Goal: Task Accomplishment & Management: Complete application form

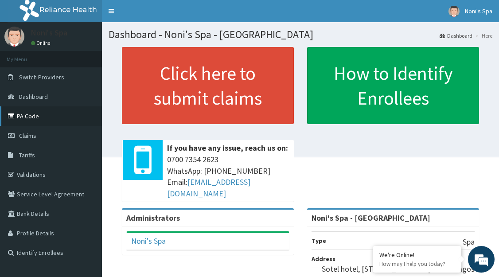
click at [29, 115] on link "PA Code" at bounding box center [51, 115] width 102 height 19
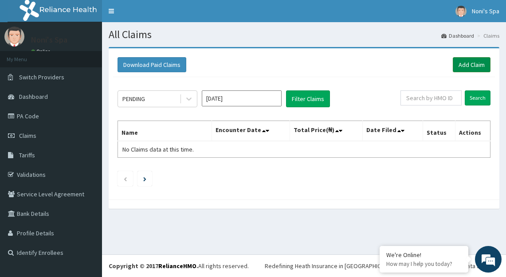
click at [464, 61] on link "Add Claim" at bounding box center [471, 64] width 38 height 15
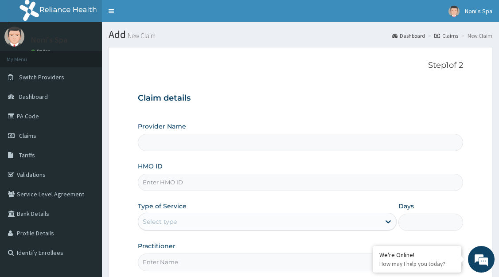
type input "Noni's Spa - [GEOGRAPHIC_DATA]"
type input "1"
click at [164, 180] on input "HMO ID" at bounding box center [300, 182] width 325 height 17
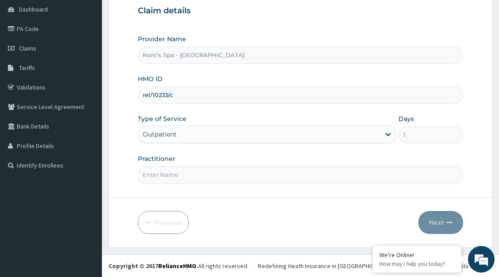
type input "rel/10233/c"
click at [178, 177] on input "Practitioner" at bounding box center [300, 174] width 325 height 17
type input "FAVOUR"
click at [436, 222] on button "Next" at bounding box center [440, 222] width 45 height 23
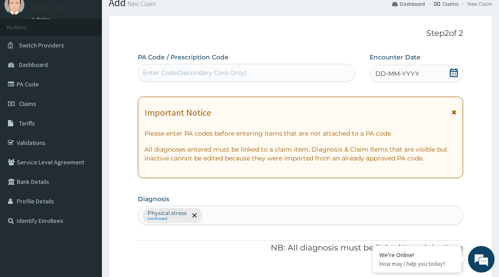
scroll to position [31, 0]
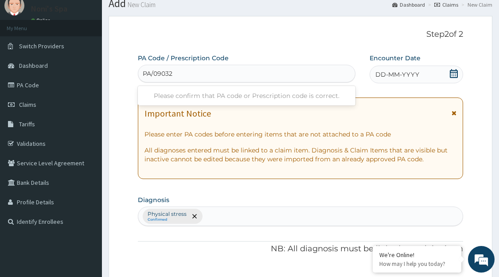
type input "PA/09032A"
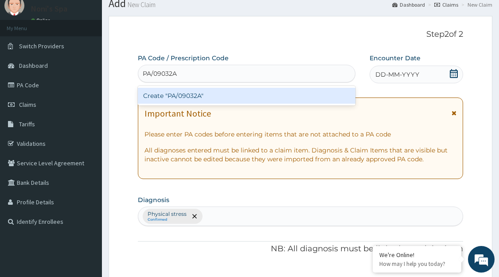
click at [198, 95] on div "Create "PA/09032A"" at bounding box center [247, 96] width 218 height 16
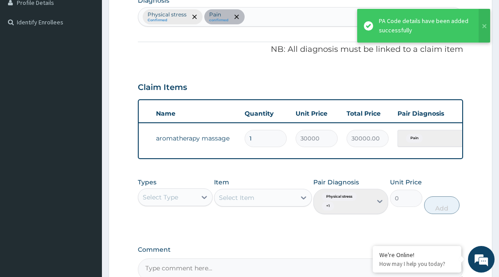
scroll to position [0, 120]
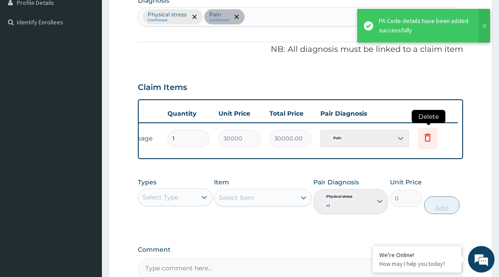
click at [425, 137] on icon at bounding box center [427, 137] width 11 height 11
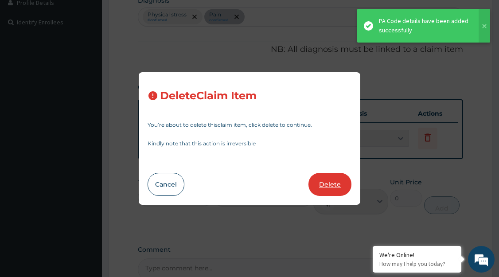
click at [330, 183] on button "Delete" at bounding box center [329, 184] width 43 height 23
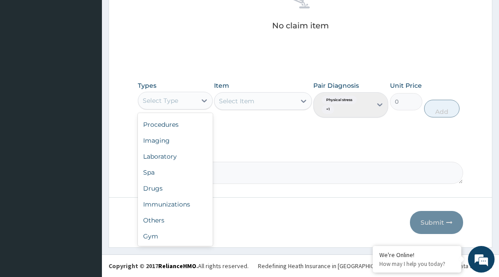
scroll to position [30, 0]
click at [175, 175] on div "Spa" at bounding box center [175, 173] width 75 height 16
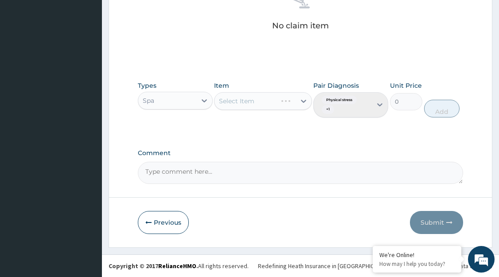
click at [306, 101] on div "Select Item" at bounding box center [262, 101] width 97 height 18
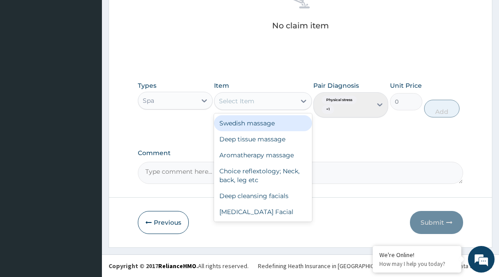
click at [261, 156] on div "Aromatherapy massage" at bounding box center [262, 155] width 97 height 16
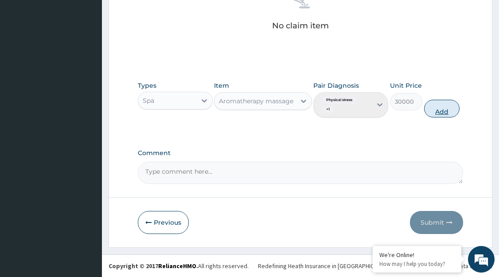
click at [440, 108] on button "Add" at bounding box center [441, 109] width 35 height 18
type input "0"
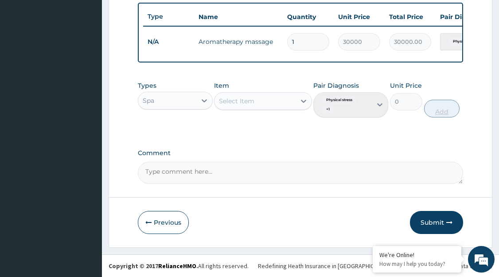
scroll to position [334, 0]
click at [436, 222] on button "Submit" at bounding box center [436, 222] width 53 height 23
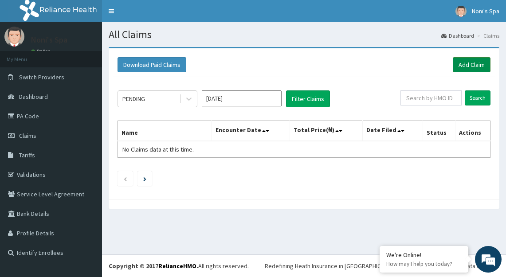
click at [468, 64] on link "Add Claim" at bounding box center [471, 64] width 38 height 15
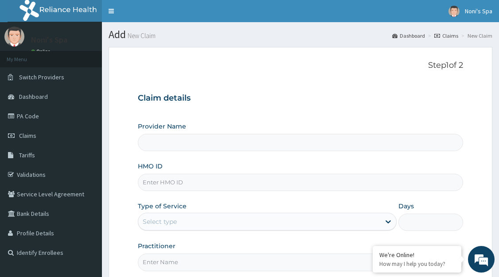
type input "Noni's Spa - [GEOGRAPHIC_DATA]"
type input "1"
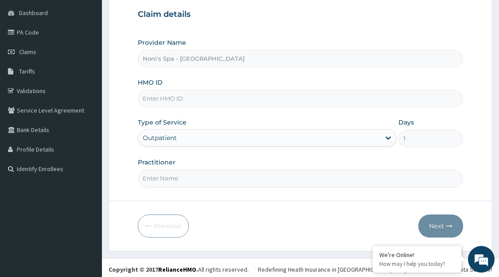
scroll to position [87, 0]
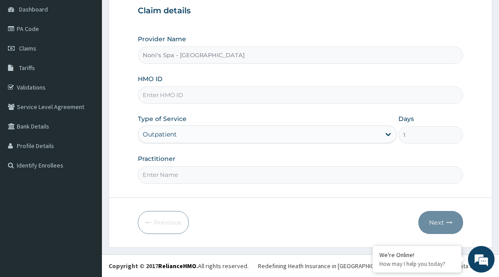
click at [189, 96] on input "HMO ID" at bounding box center [300, 94] width 325 height 17
type input "mwx/10038/a"
click at [206, 179] on input "Practitioner" at bounding box center [300, 174] width 325 height 17
type input "BLESSING"
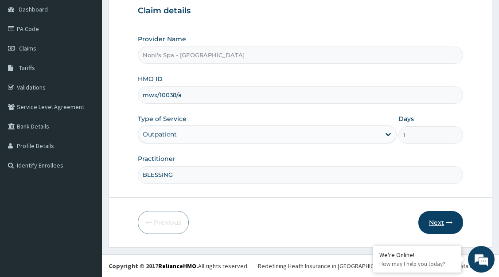
click at [434, 219] on button "Next" at bounding box center [440, 222] width 45 height 23
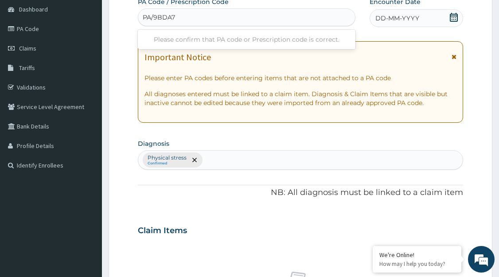
type input "PA/9BDA71"
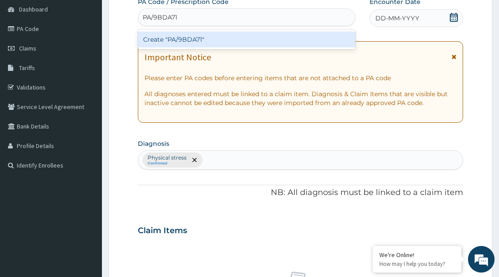
click at [208, 39] on div "Create "PA/9BDA71"" at bounding box center [247, 39] width 218 height 16
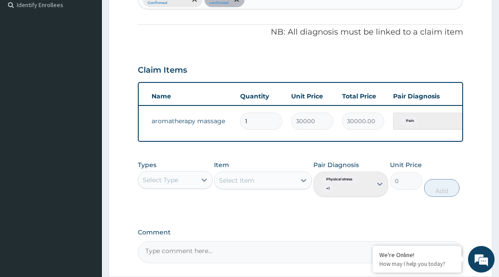
scroll to position [0, 120]
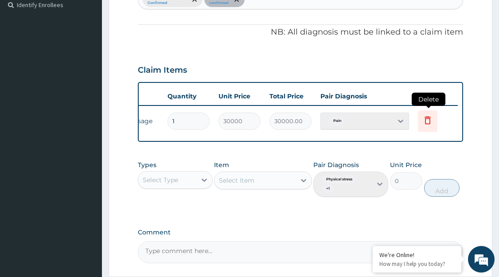
click at [425, 120] on icon at bounding box center [427, 120] width 11 height 11
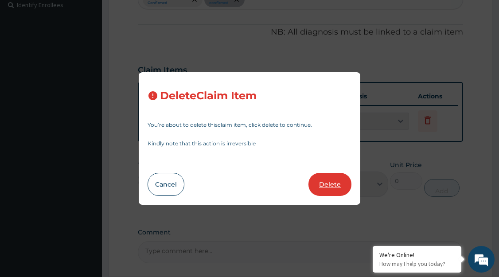
click at [330, 184] on button "Delete" at bounding box center [329, 184] width 43 height 23
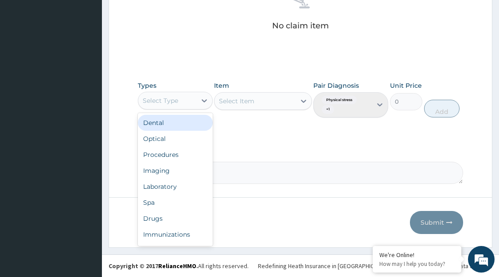
scroll to position [30, 0]
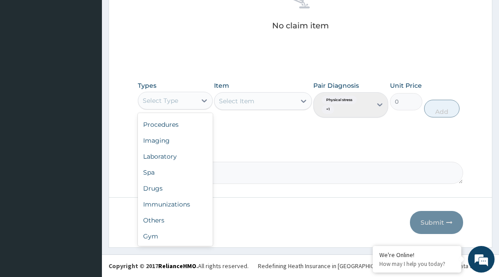
click at [179, 172] on div "Spa" at bounding box center [175, 172] width 75 height 16
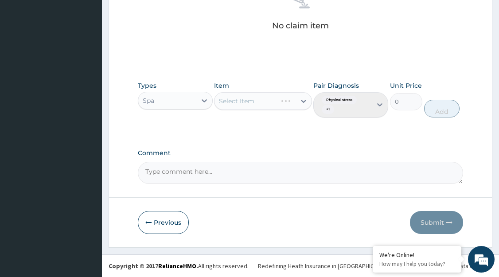
click at [293, 101] on div "Select Item" at bounding box center [262, 101] width 97 height 18
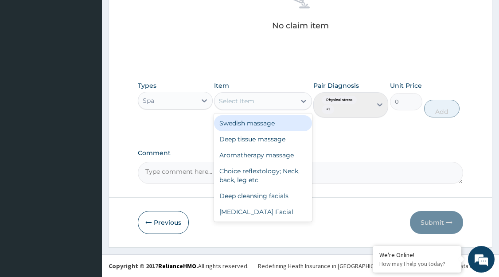
click at [273, 153] on div "Aromatherapy massage" at bounding box center [262, 155] width 97 height 16
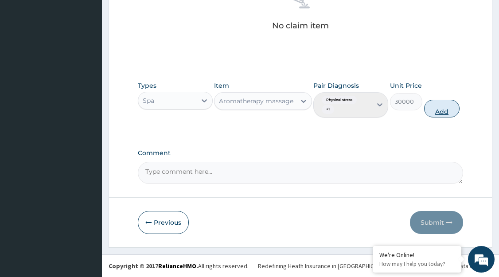
click at [438, 108] on button "Add" at bounding box center [441, 109] width 35 height 18
type input "0"
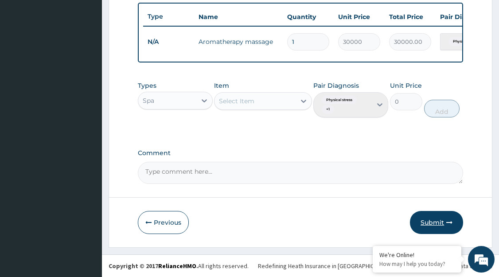
click at [432, 220] on button "Submit" at bounding box center [436, 222] width 53 height 23
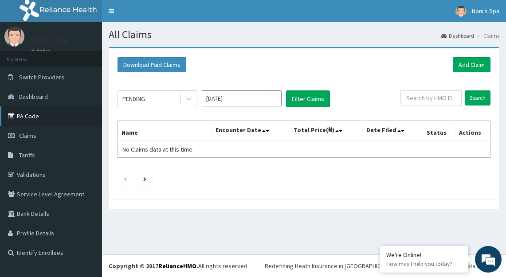
click at [51, 119] on link "PA Code" at bounding box center [51, 115] width 102 height 19
click at [309, 96] on button "Filter Claims" at bounding box center [308, 98] width 44 height 17
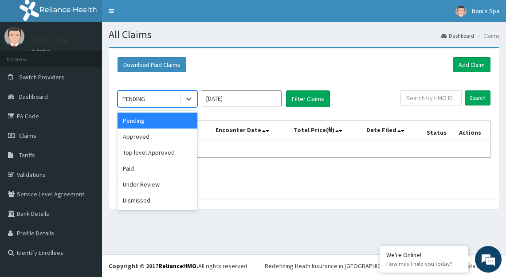
click at [160, 186] on div "Under Review" at bounding box center [157, 184] width 80 height 16
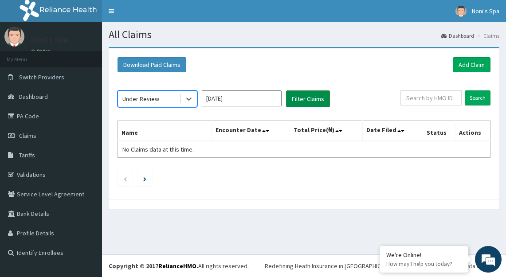
click at [309, 98] on button "Filter Claims" at bounding box center [308, 98] width 44 height 17
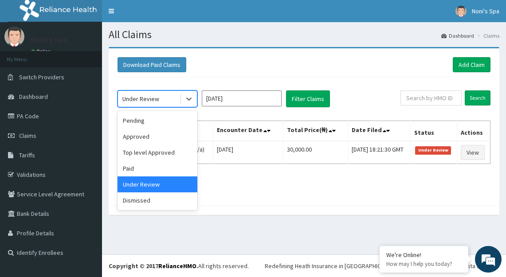
click at [171, 152] on div "Top level Approved" at bounding box center [157, 152] width 80 height 16
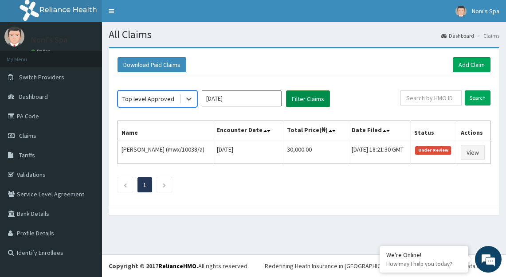
click at [305, 97] on button "Filter Claims" at bounding box center [308, 98] width 44 height 17
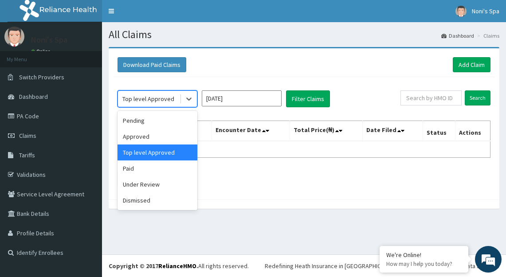
click at [161, 122] on div "Pending" at bounding box center [157, 121] width 80 height 16
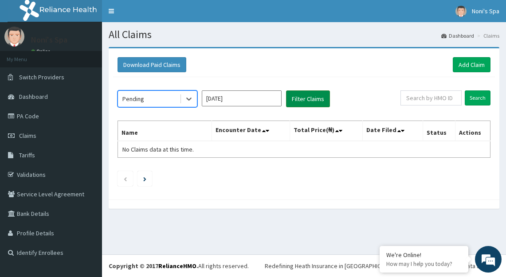
click at [300, 95] on button "Filter Claims" at bounding box center [308, 98] width 44 height 17
click at [302, 98] on button "Filter Claims" at bounding box center [308, 98] width 44 height 17
click at [312, 99] on button "Filter Claims" at bounding box center [308, 98] width 44 height 17
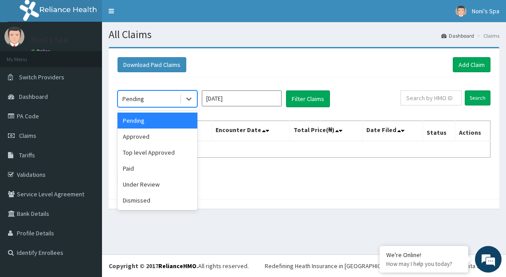
click at [161, 153] on div "Top level Approved" at bounding box center [157, 152] width 80 height 16
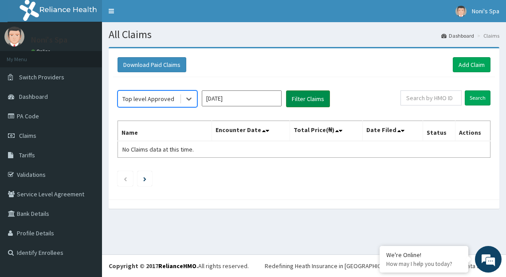
click at [304, 102] on button "Filter Claims" at bounding box center [308, 98] width 44 height 17
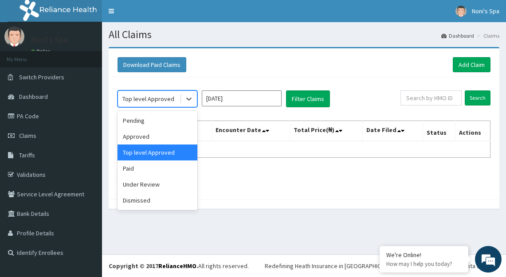
click at [158, 133] on div "Approved" at bounding box center [157, 137] width 80 height 16
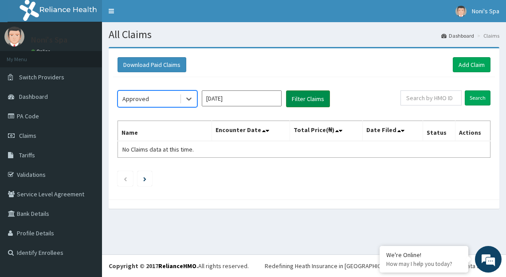
click at [297, 100] on button "Filter Claims" at bounding box center [308, 98] width 44 height 17
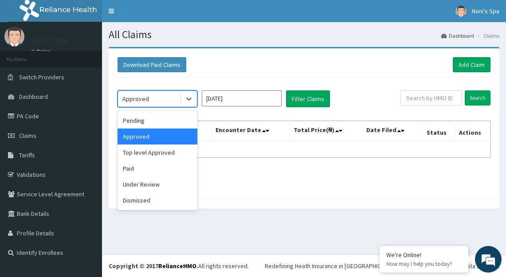
click at [156, 183] on div "Under Review" at bounding box center [157, 184] width 80 height 16
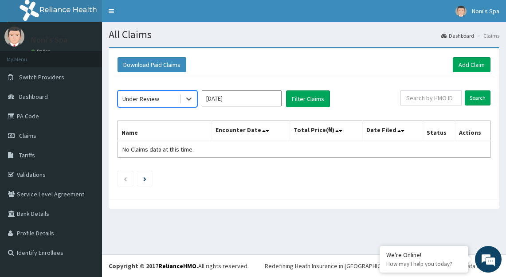
click at [251, 97] on input "Aug 2025" at bounding box center [242, 98] width 80 height 16
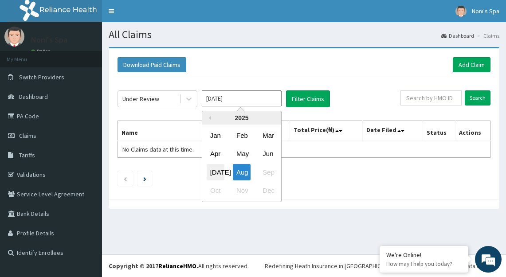
click at [214, 171] on div "Jul" at bounding box center [215, 172] width 18 height 16
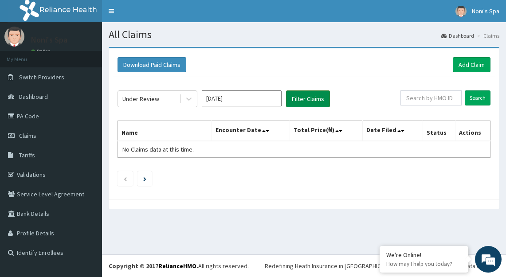
click at [305, 97] on button "Filter Claims" at bounding box center [308, 98] width 44 height 17
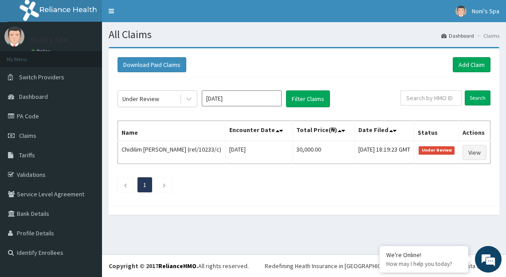
click at [247, 99] on input "Jul 2025" at bounding box center [242, 98] width 80 height 16
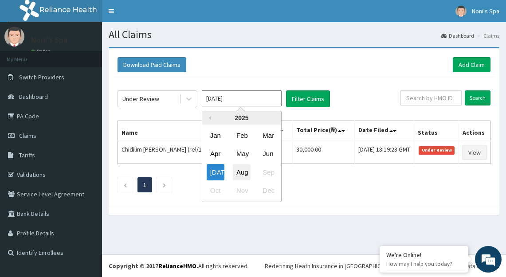
click at [243, 173] on div "Aug" at bounding box center [242, 172] width 18 height 16
type input "[DATE]"
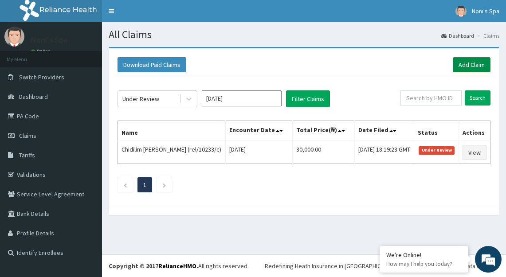
click at [469, 65] on link "Add Claim" at bounding box center [471, 64] width 38 height 15
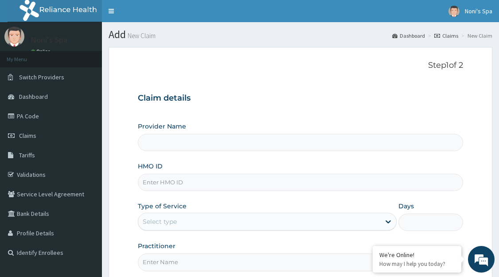
type input "Noni's Spa - [GEOGRAPHIC_DATA]"
type input "1"
click at [189, 183] on input "HMO ID" at bounding box center [300, 182] width 325 height 17
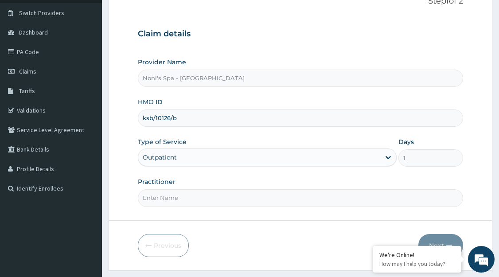
scroll to position [87, 0]
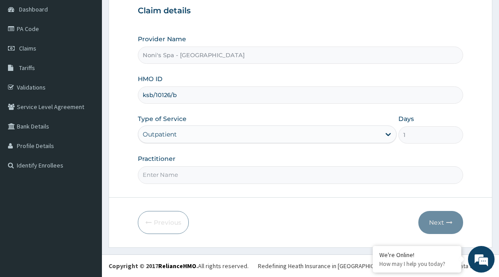
type input "ksb/10126/b"
click at [213, 175] on input "Practitioner" at bounding box center [300, 174] width 325 height 17
type input "BLESSING"
click at [432, 226] on button "Next" at bounding box center [440, 222] width 45 height 23
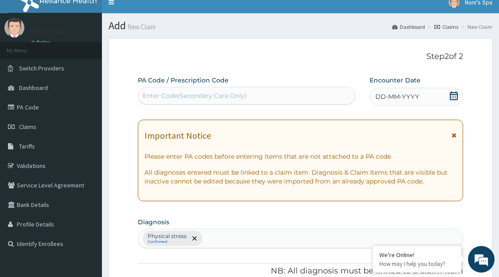
scroll to position [6, 0]
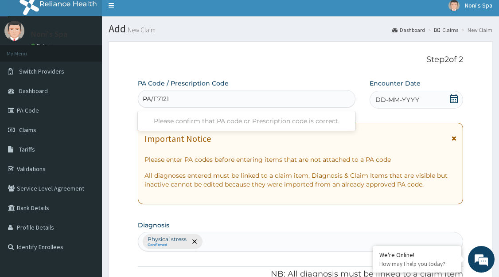
type input "PA/F71214"
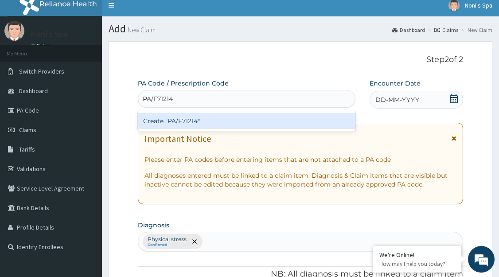
click at [221, 122] on div "Create "PA/F71214"" at bounding box center [247, 121] width 218 height 16
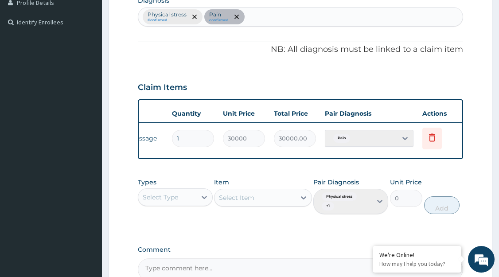
scroll to position [0, 120]
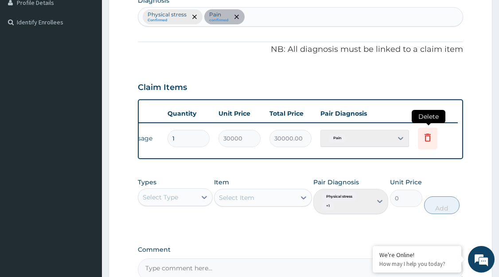
click at [428, 139] on icon at bounding box center [427, 137] width 11 height 11
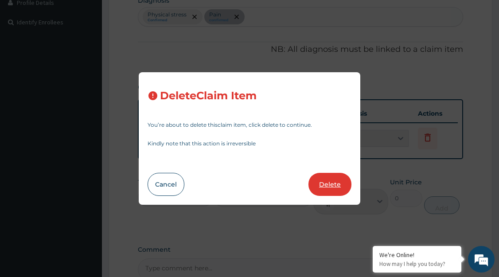
click at [332, 183] on button "Delete" at bounding box center [329, 184] width 43 height 23
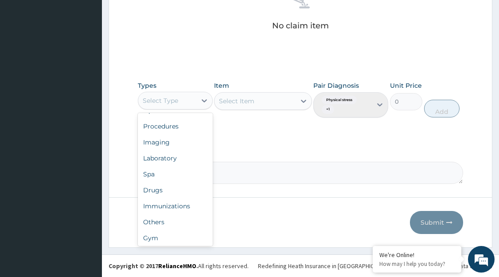
scroll to position [30, 0]
click at [172, 172] on div "Spa" at bounding box center [175, 172] width 75 height 16
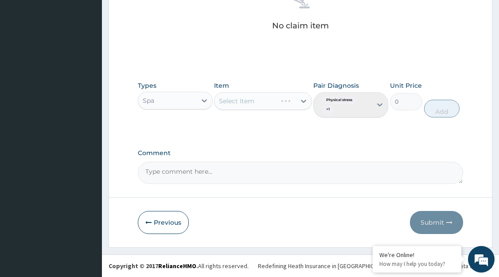
click at [298, 101] on div "Select Item" at bounding box center [262, 101] width 97 height 18
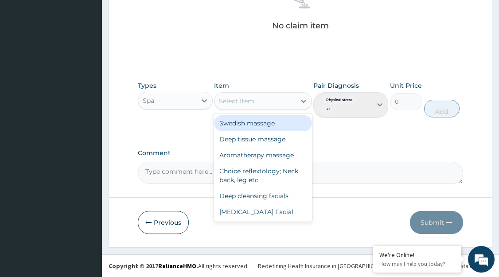
click at [265, 156] on div "Aromatherapy massage" at bounding box center [262, 155] width 97 height 16
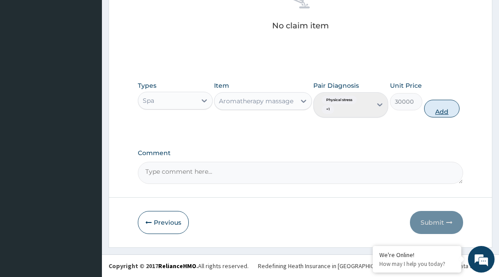
click at [440, 107] on button "Add" at bounding box center [441, 109] width 35 height 18
type input "0"
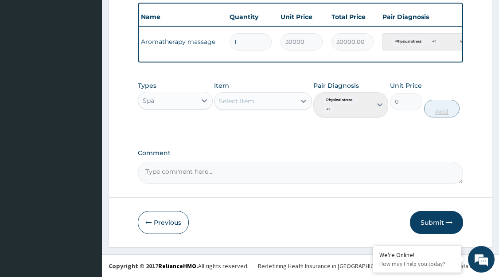
scroll to position [0, 0]
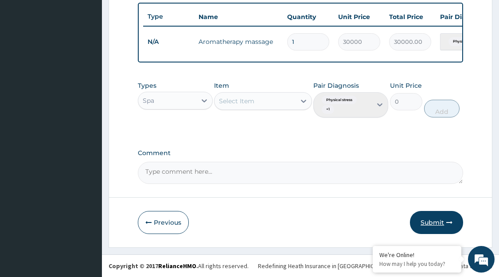
click at [428, 221] on button "Submit" at bounding box center [436, 222] width 53 height 23
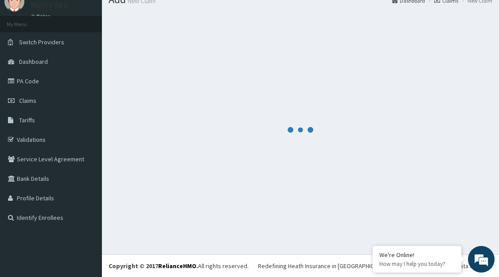
scroll to position [334, 0]
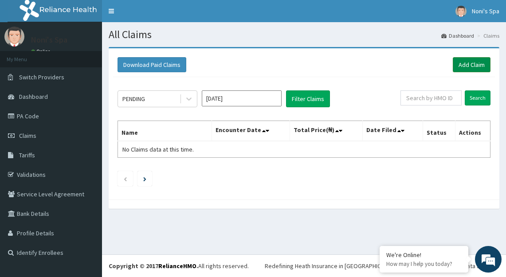
click at [469, 61] on link "Add Claim" at bounding box center [471, 64] width 38 height 15
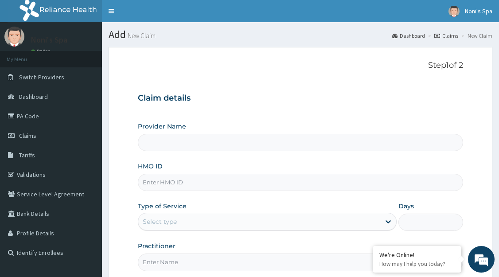
type input "Noni's Spa - [GEOGRAPHIC_DATA]"
type input "1"
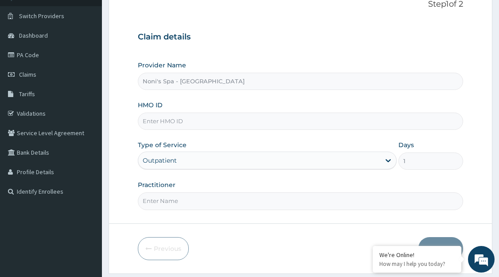
scroll to position [65, 0]
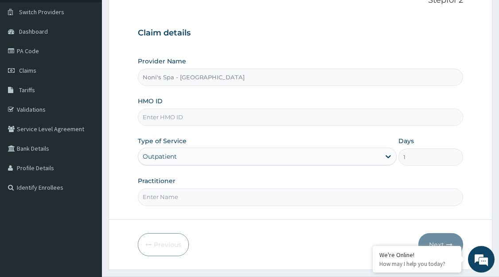
click at [179, 119] on input "HMO ID" at bounding box center [300, 117] width 325 height 17
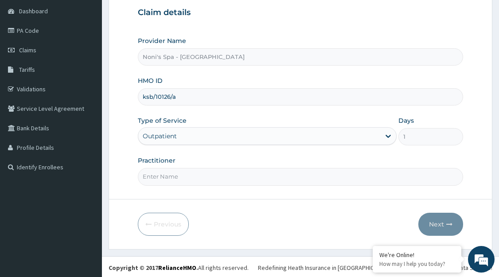
scroll to position [87, 0]
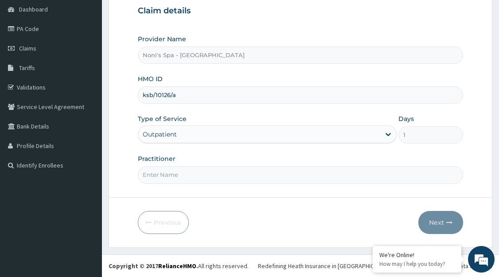
type input "ksb/10126/a"
click at [210, 177] on input "Practitioner" at bounding box center [300, 174] width 325 height 17
type input "CHIOMA"
click at [437, 221] on button "Next" at bounding box center [440, 222] width 45 height 23
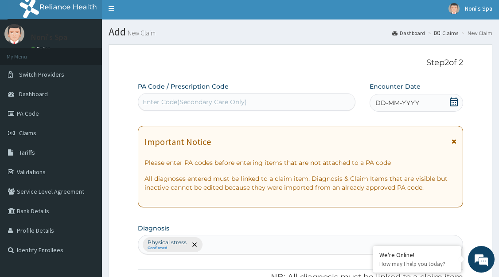
scroll to position [0, 0]
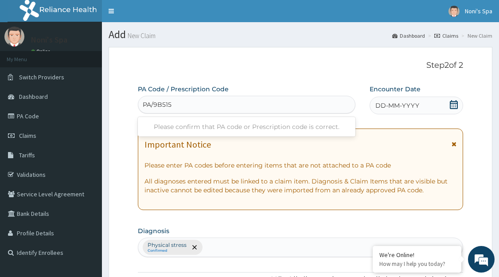
type input "PA/9B515F"
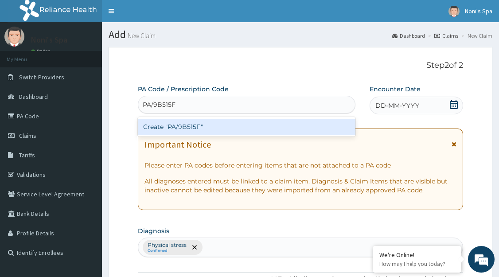
click at [198, 123] on div "Create "PA/9B515F"" at bounding box center [247, 127] width 218 height 16
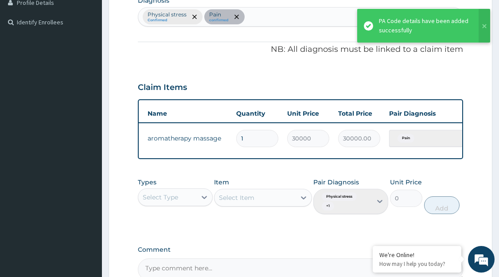
scroll to position [0, 120]
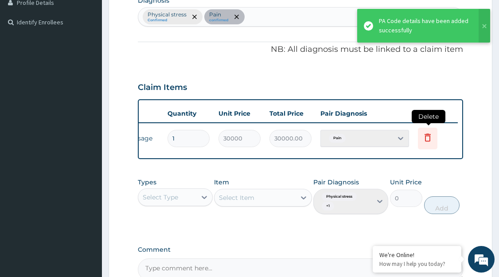
click at [425, 138] on icon at bounding box center [427, 137] width 11 height 11
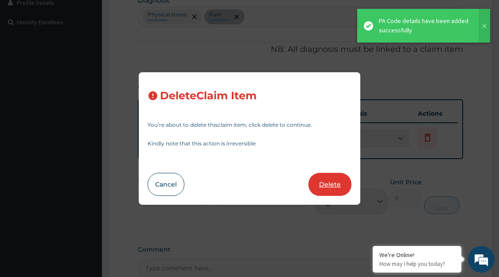
click at [329, 181] on button "Delete" at bounding box center [329, 184] width 43 height 23
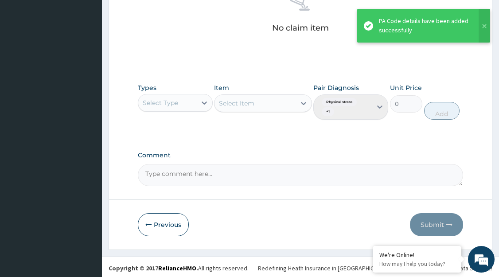
scroll to position [369, 0]
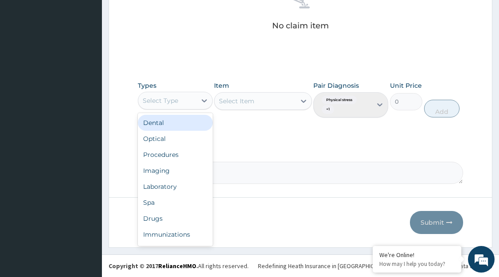
click at [177, 202] on div "Spa" at bounding box center [175, 203] width 75 height 16
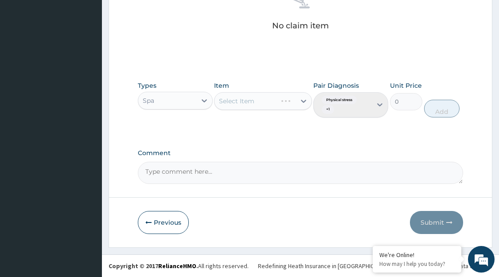
click at [296, 102] on div "Select Item" at bounding box center [262, 101] width 97 height 18
click at [300, 101] on div "Select Item" at bounding box center [262, 101] width 97 height 18
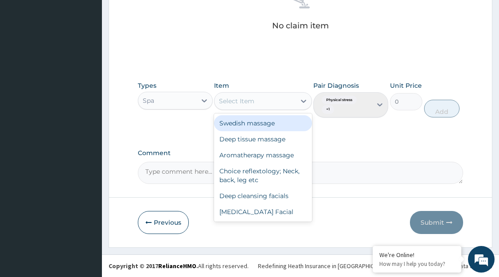
click at [276, 157] on div "Aromatherapy massage" at bounding box center [262, 155] width 97 height 16
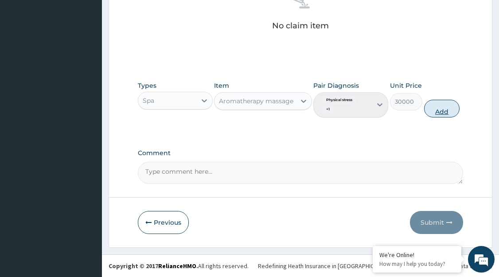
click at [436, 110] on button "Add" at bounding box center [441, 109] width 35 height 18
type input "0"
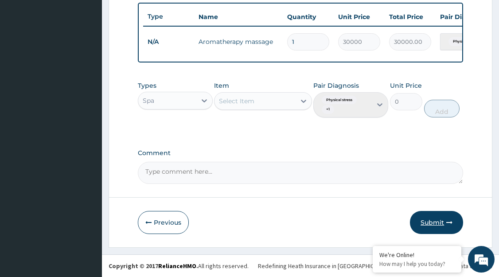
click at [436, 219] on button "Submit" at bounding box center [436, 222] width 53 height 23
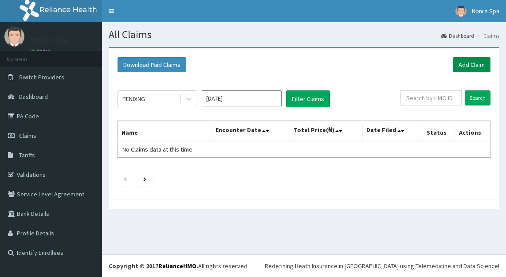
click at [462, 68] on link "Add Claim" at bounding box center [471, 64] width 38 height 15
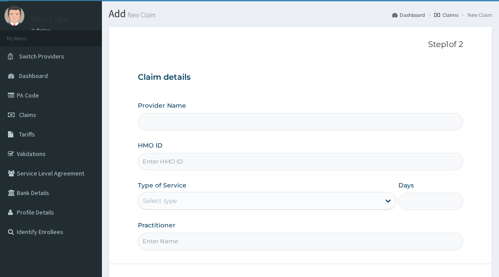
scroll to position [87, 0]
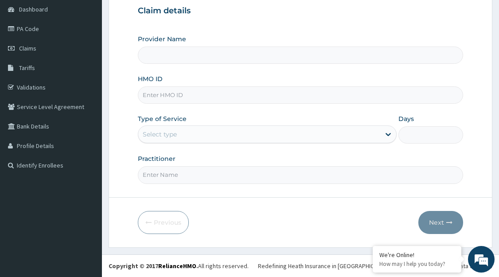
click at [202, 55] on input "Provider Name" at bounding box center [300, 55] width 325 height 17
type input "Noni's Spa - [GEOGRAPHIC_DATA]"
type input "1"
click at [207, 96] on input "HMO ID" at bounding box center [300, 94] width 325 height 17
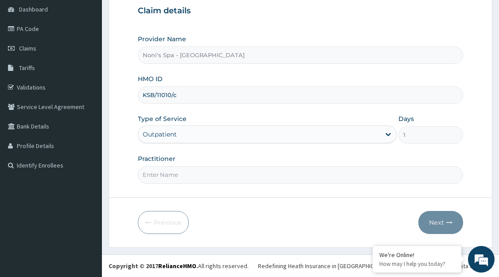
type input "KSB/11010/c"
click at [225, 171] on input "Practitioner" at bounding box center [300, 174] width 325 height 17
type input "CHINONSO"
click at [437, 217] on button "Next" at bounding box center [440, 222] width 45 height 23
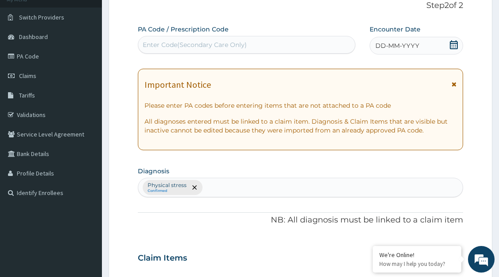
scroll to position [2, 0]
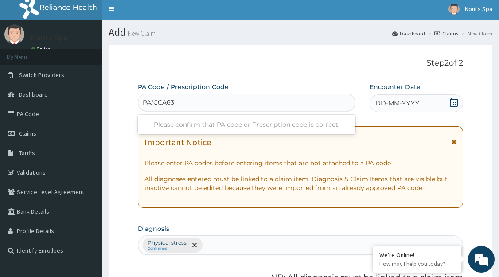
type input "PA/CCA632"
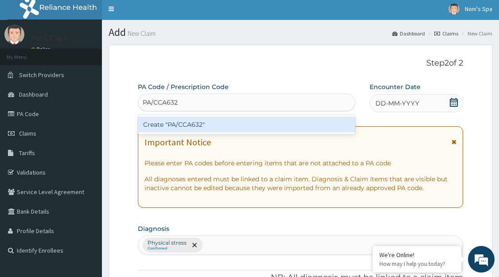
click at [194, 118] on div "Create "PA/CCA632"" at bounding box center [247, 125] width 218 height 16
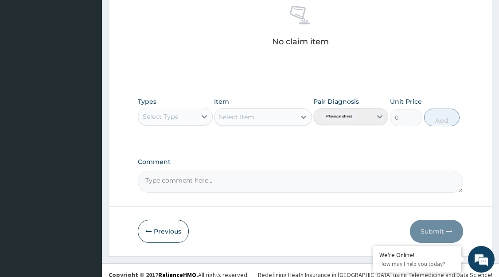
scroll to position [370, 0]
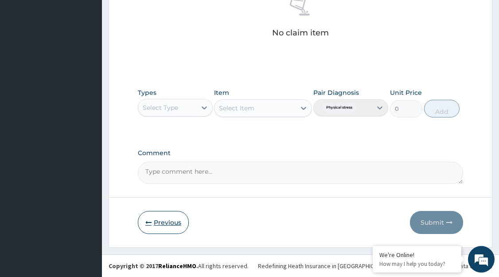
click at [165, 223] on button "Previous" at bounding box center [163, 222] width 51 height 23
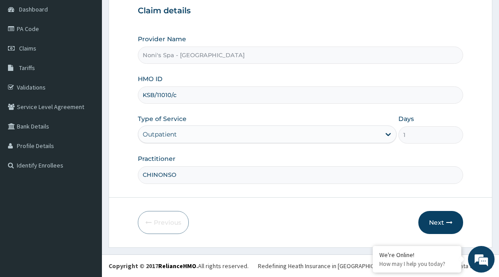
click at [166, 97] on input "KSB/11010/c" at bounding box center [300, 94] width 325 height 17
type input "KSB/10126/c"
click at [433, 222] on button "Next" at bounding box center [440, 222] width 45 height 23
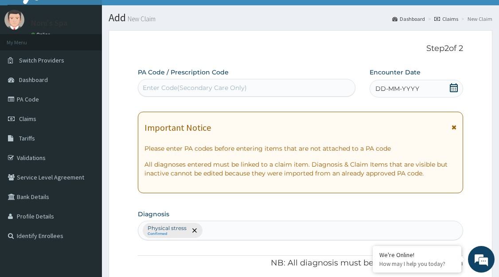
scroll to position [16, 0]
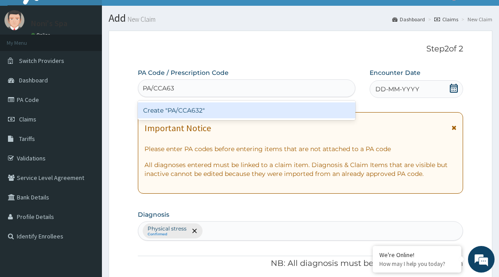
type input "PA/CCA632"
click at [188, 107] on div "Create "PA/CCA632"" at bounding box center [247, 110] width 218 height 16
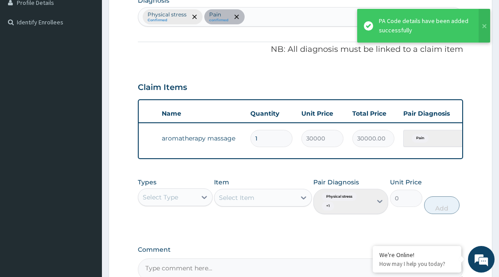
scroll to position [0, 120]
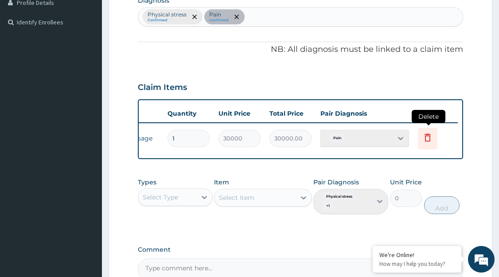
click at [424, 139] on icon at bounding box center [427, 137] width 11 height 11
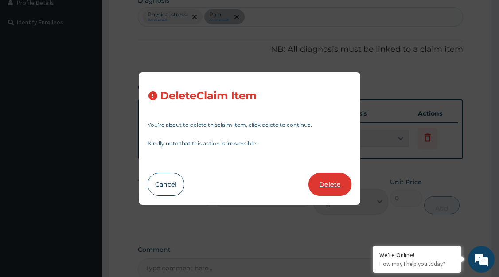
click at [329, 182] on button "Delete" at bounding box center [329, 184] width 43 height 23
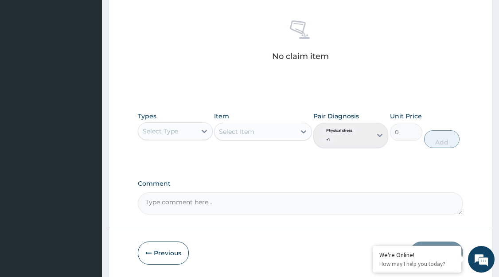
scroll to position [369, 0]
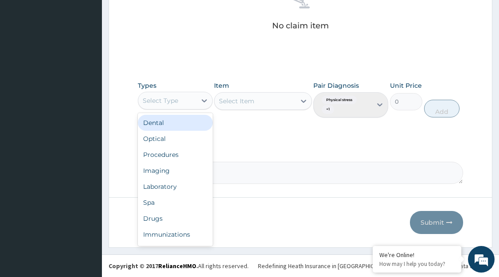
click at [171, 200] on div "Spa" at bounding box center [175, 203] width 75 height 16
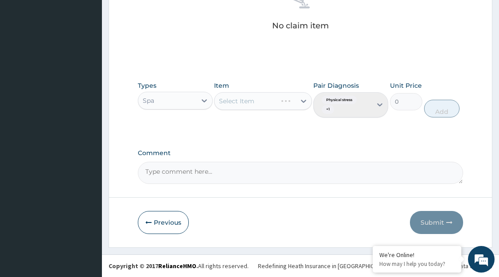
click at [295, 103] on div "Select Item" at bounding box center [262, 101] width 97 height 18
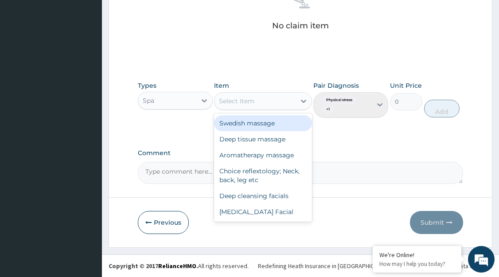
click at [273, 158] on div "Aromatherapy massage" at bounding box center [262, 155] width 97 height 16
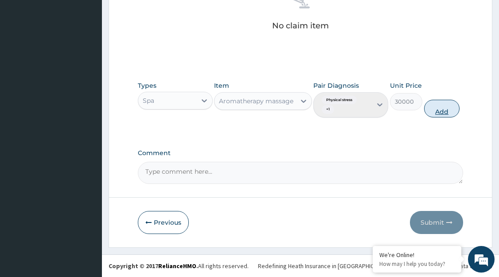
click at [436, 109] on button "Add" at bounding box center [441, 109] width 35 height 18
type input "0"
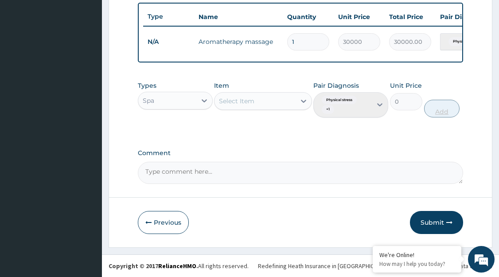
scroll to position [334, 0]
click at [432, 218] on button "Submit" at bounding box center [436, 222] width 53 height 23
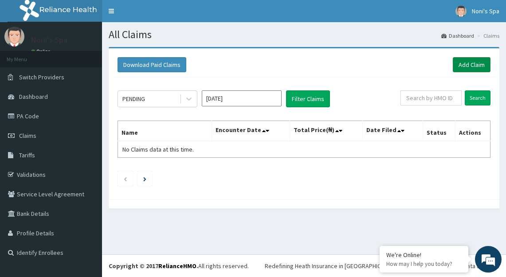
click at [473, 62] on link "Add Claim" at bounding box center [471, 64] width 38 height 15
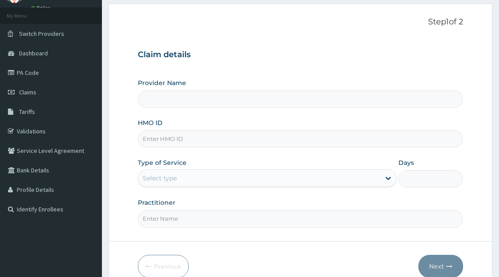
scroll to position [80, 0]
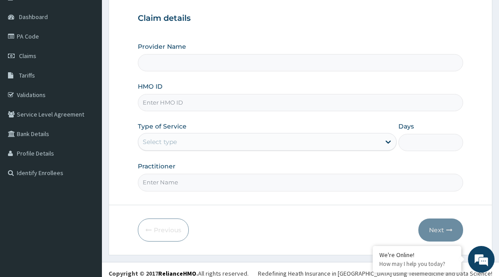
type input "Noni's Spa - [GEOGRAPHIC_DATA]"
type input "1"
click at [181, 106] on input "HMO ID" at bounding box center [300, 102] width 325 height 17
type input "KCS/10112/d"
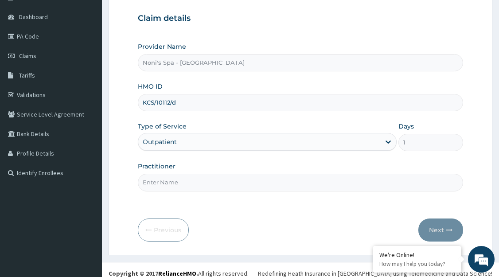
click at [206, 182] on input "Practitioner" at bounding box center [300, 182] width 325 height 17
type input "FAVOUR"
click at [443, 230] on button "Next" at bounding box center [440, 229] width 45 height 23
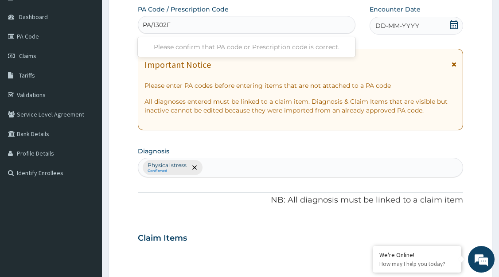
type input "PA/1302F7"
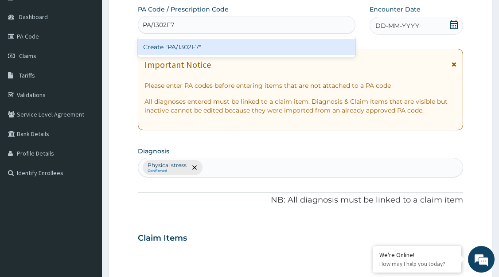
click at [198, 49] on div "Create "PA/1302F7"" at bounding box center [247, 47] width 218 height 16
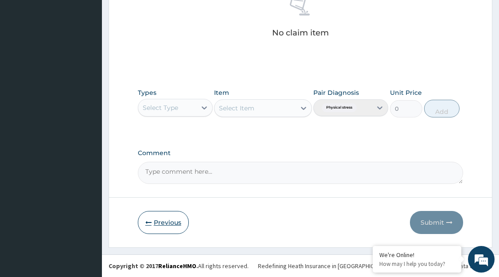
click at [167, 226] on button "Previous" at bounding box center [163, 222] width 51 height 23
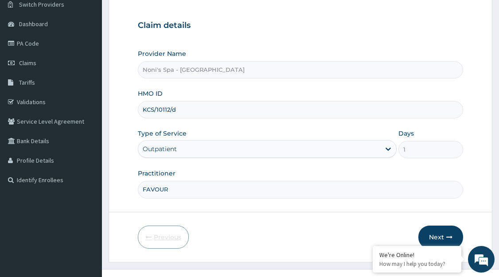
scroll to position [70, 0]
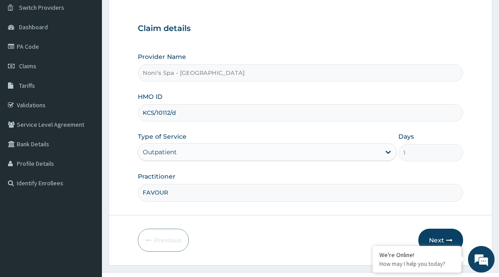
click at [167, 115] on input "KCS/10112/d" at bounding box center [300, 112] width 325 height 17
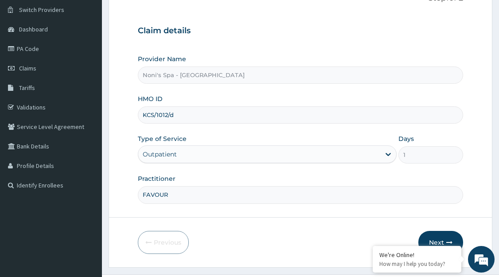
scroll to position [65, 0]
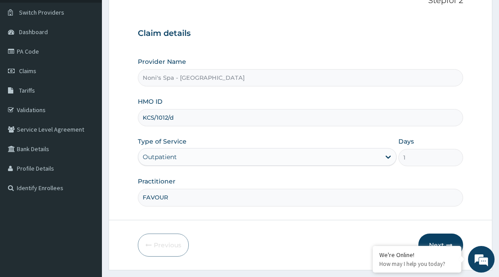
click at [169, 121] on input "KCS/1012/d" at bounding box center [300, 117] width 325 height 17
type input "KCS/10126/d"
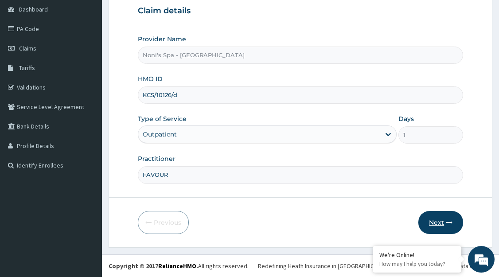
click at [441, 223] on button "Next" at bounding box center [440, 222] width 45 height 23
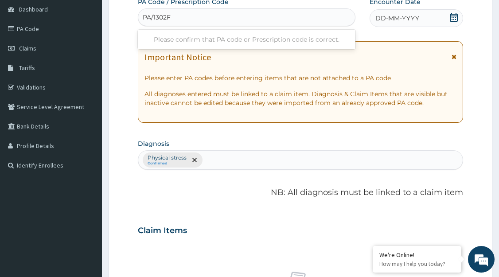
type input "PA/1302F7"
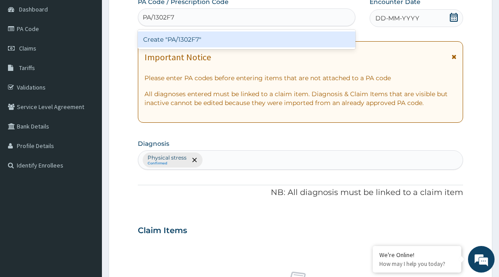
click at [197, 42] on div "Create "PA/1302F7"" at bounding box center [247, 39] width 218 height 16
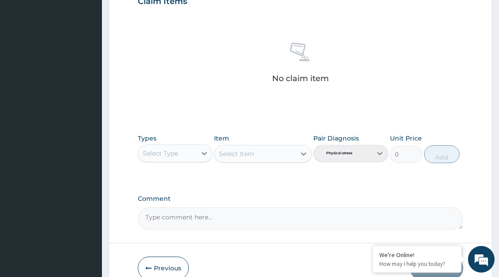
scroll to position [370, 0]
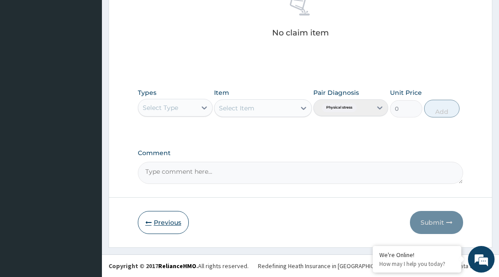
click at [165, 224] on button "Previous" at bounding box center [163, 222] width 51 height 23
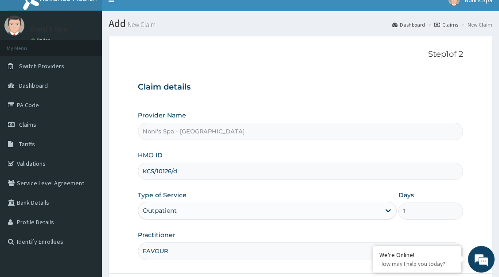
scroll to position [13, 0]
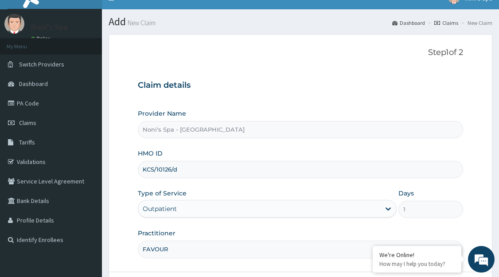
click at [149, 169] on input "KCS/10126/d" at bounding box center [300, 169] width 325 height 17
type input "KbS/10126/d"
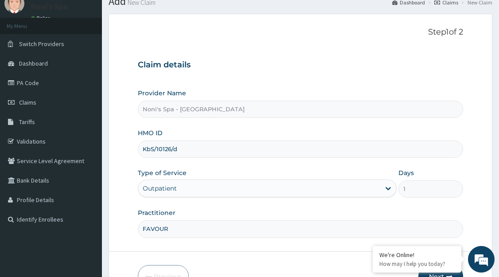
scroll to position [87, 0]
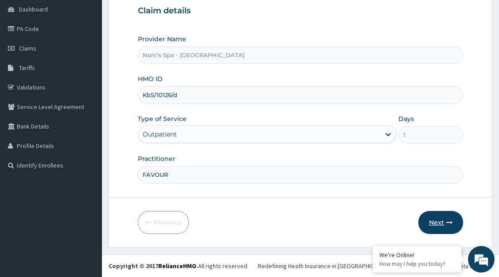
click at [439, 223] on button "Next" at bounding box center [440, 222] width 45 height 23
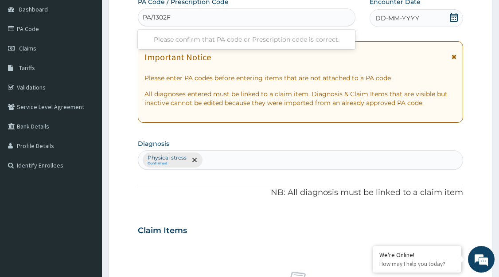
type input "PA/1302F7"
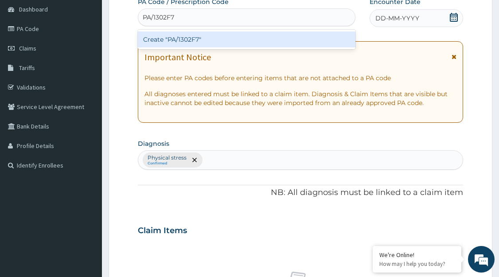
click at [195, 40] on div "Create "PA/1302F7"" at bounding box center [247, 39] width 218 height 16
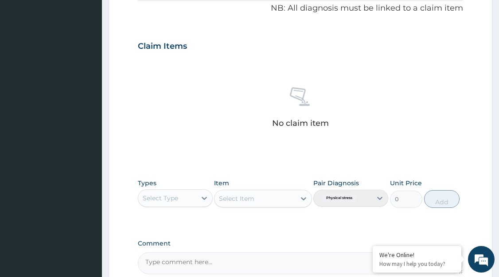
scroll to position [370, 0]
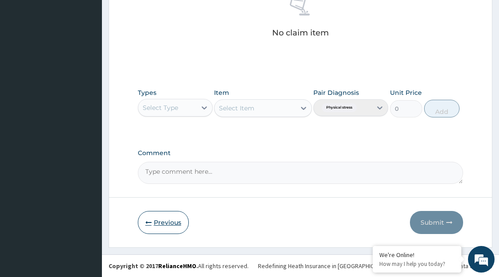
click at [159, 226] on button "Previous" at bounding box center [163, 222] width 51 height 23
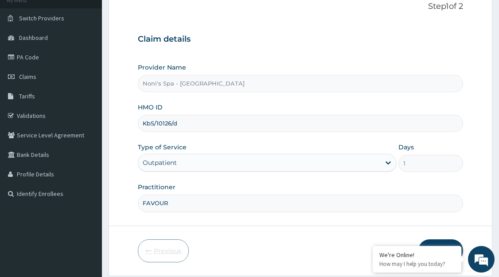
scroll to position [58, 0]
click at [146, 127] on input "KbS/10126/d" at bounding box center [300, 123] width 325 height 17
type input "Ksb/10126/d"
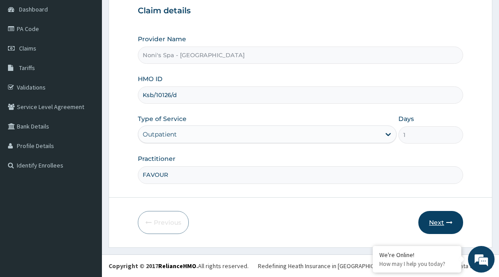
click at [446, 227] on button "Next" at bounding box center [440, 222] width 45 height 23
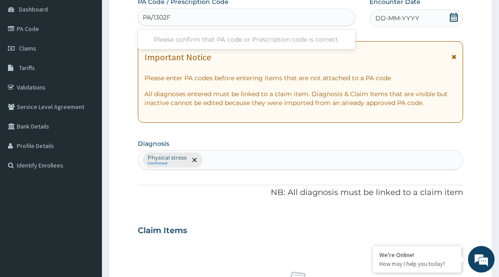
type input "PA/1302F7"
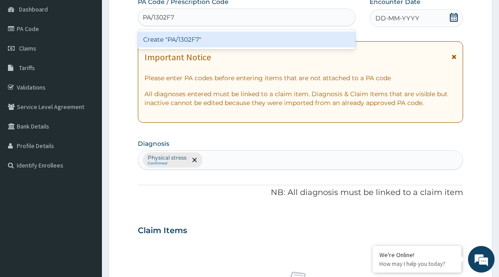
click at [201, 43] on div "Create "PA/1302F7"" at bounding box center [247, 39] width 218 height 16
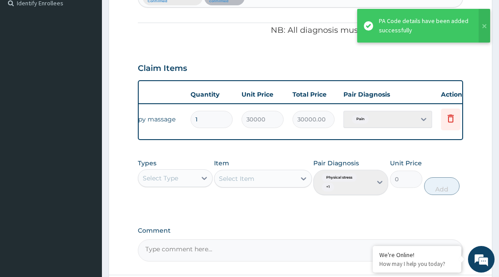
scroll to position [0, 109]
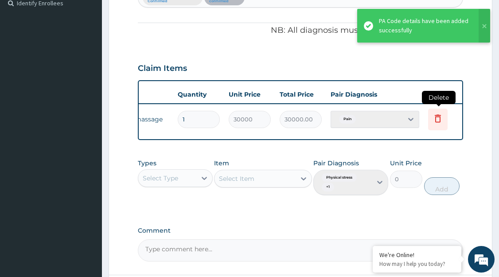
click at [441, 122] on icon at bounding box center [437, 118] width 11 height 11
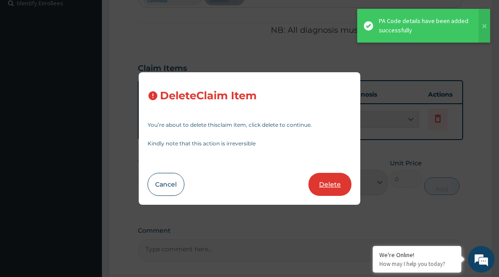
click at [327, 187] on button "Delete" at bounding box center [329, 184] width 43 height 23
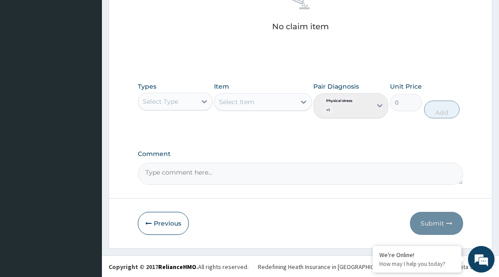
scroll to position [369, 0]
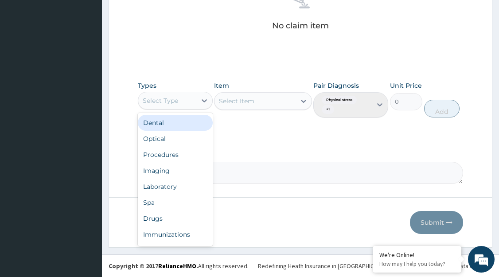
click at [174, 205] on div "Spa" at bounding box center [175, 203] width 75 height 16
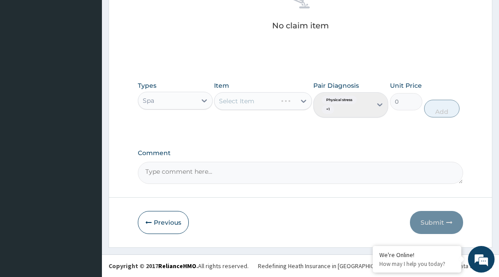
click at [292, 102] on div "Select Item" at bounding box center [262, 101] width 97 height 18
click at [277, 106] on div "Select Item" at bounding box center [245, 101] width 62 height 14
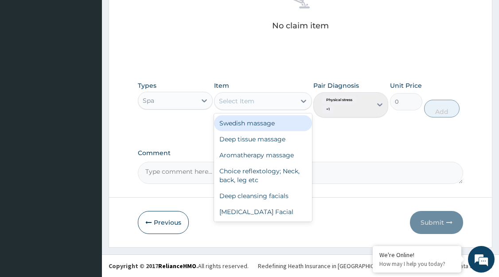
click at [269, 156] on div "Aromatherapy massage" at bounding box center [262, 155] width 97 height 16
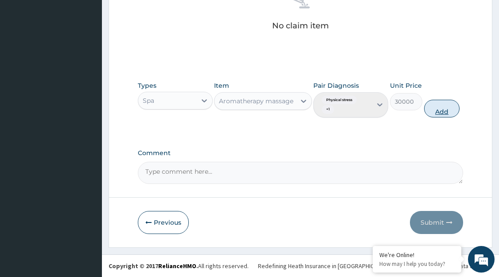
click at [436, 110] on button "Add" at bounding box center [441, 109] width 35 height 18
type input "0"
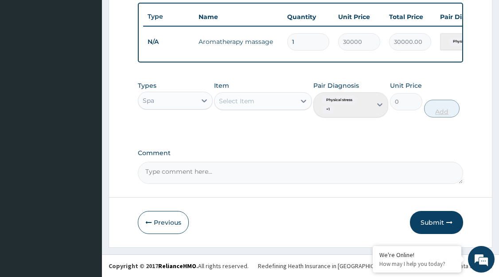
scroll to position [334, 0]
click at [425, 224] on button "Submit" at bounding box center [436, 222] width 53 height 23
